Goal: Task Accomplishment & Management: Use online tool/utility

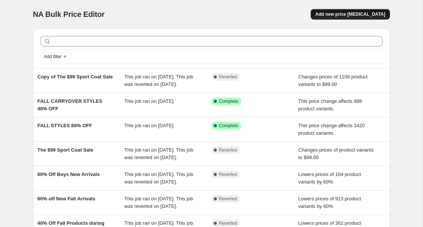
click at [346, 19] on button "Add new price [MEDICAL_DATA]" at bounding box center [350, 14] width 79 height 11
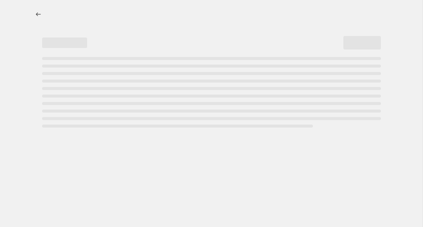
select select "percentage"
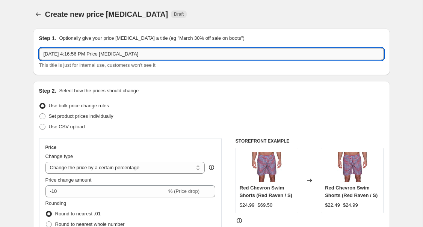
click at [150, 54] on input "[DATE] 4:16:56 PM Price [MEDICAL_DATA]" at bounding box center [211, 54] width 345 height 12
type input "S"
click at [169, 54] on input "$195 Sport Coat Price Change (B" at bounding box center [211, 54] width 345 height 12
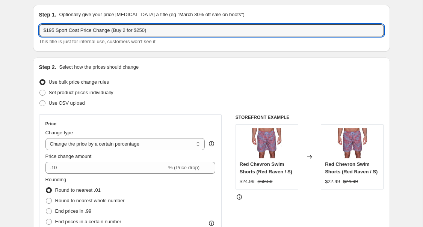
scroll to position [88, 0]
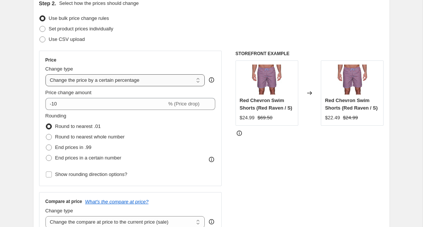
type input "$195 Sport Coat Price Change (Buy 2 for $250)"
click at [99, 81] on select "Change the price to a certain amount Change the price by a certain amount Chang…" at bounding box center [125, 80] width 160 height 12
select select "to"
click at [45, 74] on select "Change the price to a certain amount Change the price by a certain amount Chang…" at bounding box center [125, 80] width 160 height 12
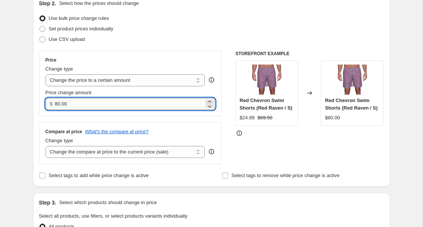
click at [92, 105] on input "80.00" at bounding box center [129, 104] width 149 height 12
type input "8"
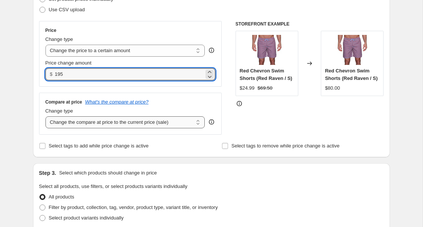
type input "195.00"
click at [109, 126] on select "Change the compare at price to the current price (sale) Change the compare at p…" at bounding box center [125, 123] width 160 height 12
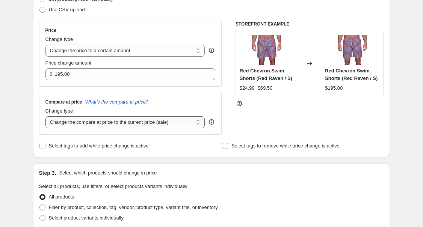
select select "no_change"
click at [45, 117] on select "Change the compare at price to the current price (sale) Change the compare at p…" at bounding box center [125, 123] width 160 height 12
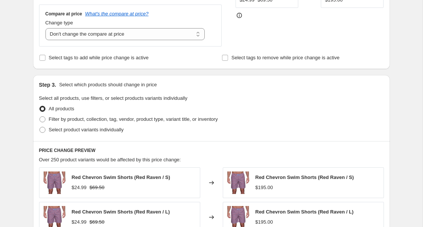
scroll to position [205, 0]
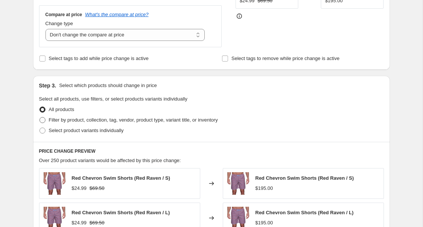
click at [159, 118] on span "Filter by product, collection, tag, vendor, product type, variant title, or inv…" at bounding box center [133, 120] width 169 height 6
click at [40, 118] on input "Filter by product, collection, tag, vendor, product type, variant title, or inv…" at bounding box center [39, 117] width 0 height 0
radio input "true"
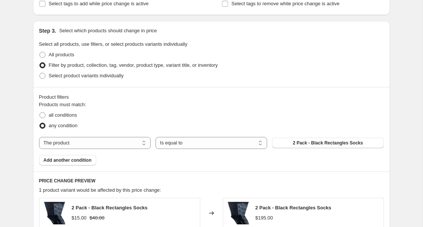
scroll to position [268, 0]
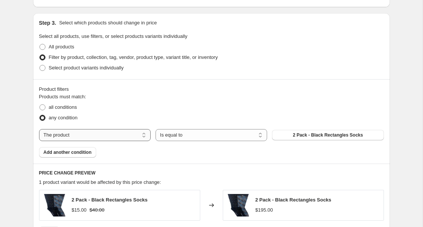
click at [138, 137] on select "The product The product's collection The product's tag The product's vendor The…" at bounding box center [95, 135] width 112 height 12
select select "tag"
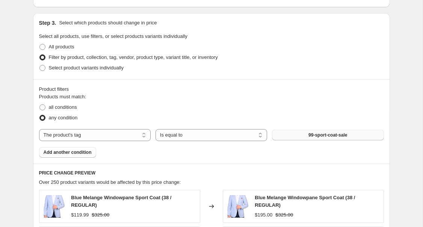
click at [347, 137] on span "99-sport-coat-sale" at bounding box center [328, 135] width 39 height 6
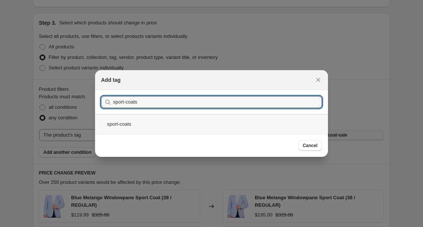
type input "sport-coats"
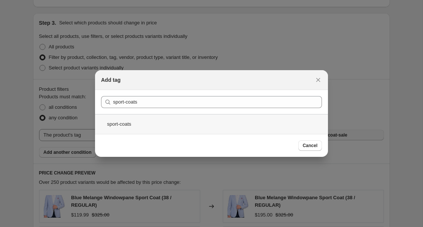
click at [191, 117] on div "sport-coats" at bounding box center [211, 124] width 233 height 20
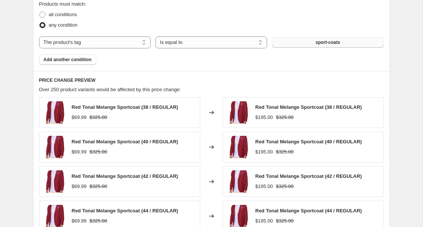
scroll to position [581, 0]
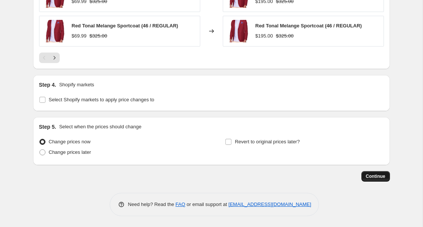
click at [386, 177] on button "Continue" at bounding box center [376, 176] width 29 height 11
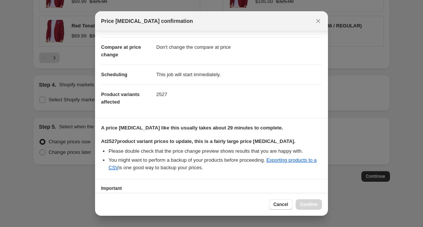
scroll to position [0, 0]
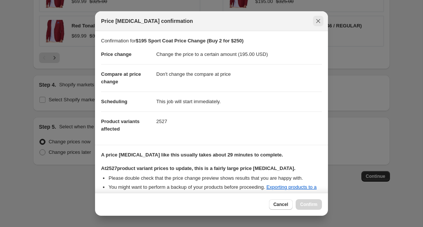
click at [316, 20] on icon "Close" at bounding box center [319, 21] width 8 height 8
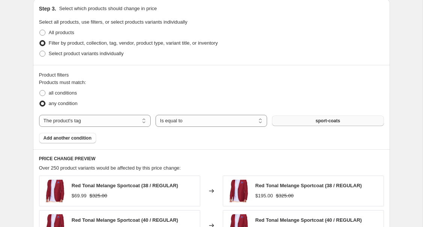
scroll to position [285, 0]
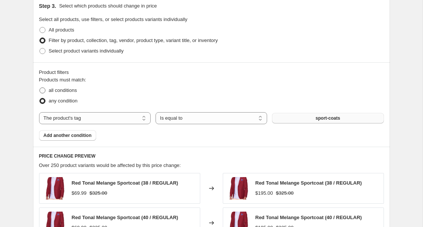
click at [67, 92] on span "all conditions" at bounding box center [63, 91] width 28 height 6
click at [40, 88] on input "all conditions" at bounding box center [39, 88] width 0 height 0
radio input "true"
click at [68, 133] on span "Add another condition" at bounding box center [68, 136] width 48 height 6
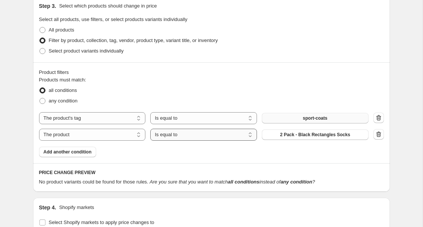
click at [159, 135] on select "Is equal to Is not equal to" at bounding box center [203, 135] width 107 height 12
click at [128, 135] on select "The product The product's collection The product's tag The product's vendor The…" at bounding box center [92, 135] width 107 height 12
select select "product_status"
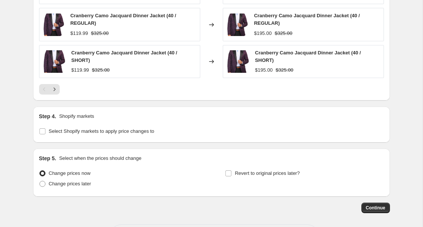
scroll to position [609, 0]
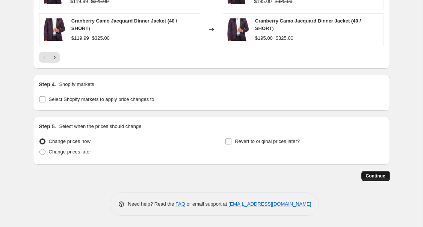
click at [370, 180] on button "Continue" at bounding box center [376, 176] width 29 height 11
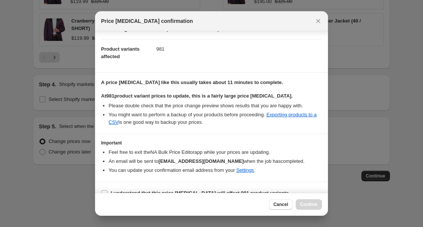
scroll to position [84, 0]
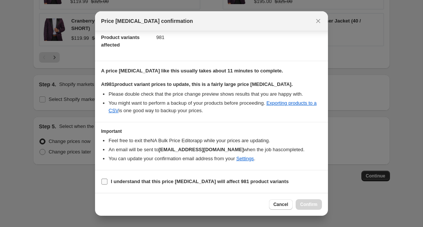
click at [261, 182] on b "I understand that this price [MEDICAL_DATA] will affect 981 product variants" at bounding box center [200, 182] width 178 height 6
click at [108, 182] on input "I understand that this price [MEDICAL_DATA] will affect 981 product variants" at bounding box center [105, 182] width 6 height 6
checkbox input "true"
click at [312, 203] on span "Confirm" at bounding box center [308, 205] width 17 height 6
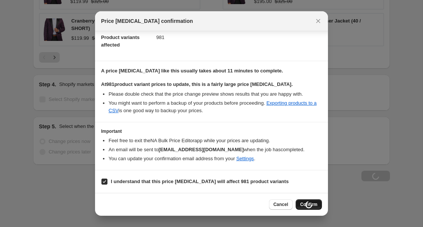
type input "$195 Sport Coat Price Change (Buy 2 for $250)"
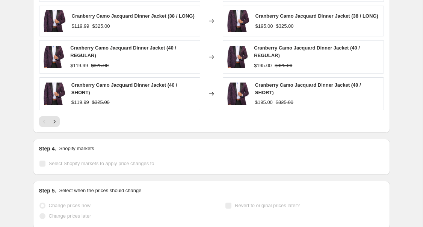
scroll to position [647, 0]
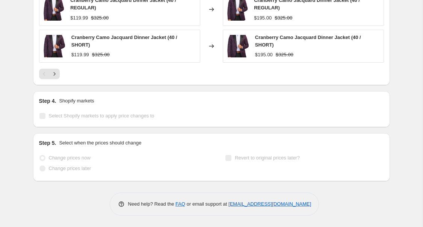
select select "no_change"
select select "tag"
select select "product_status"
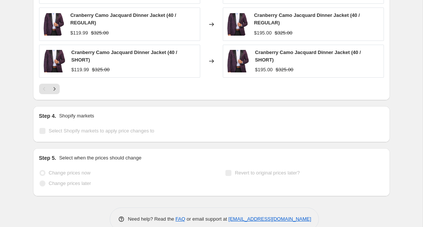
scroll to position [0, 0]
